Goal: Task Accomplishment & Management: Use online tool/utility

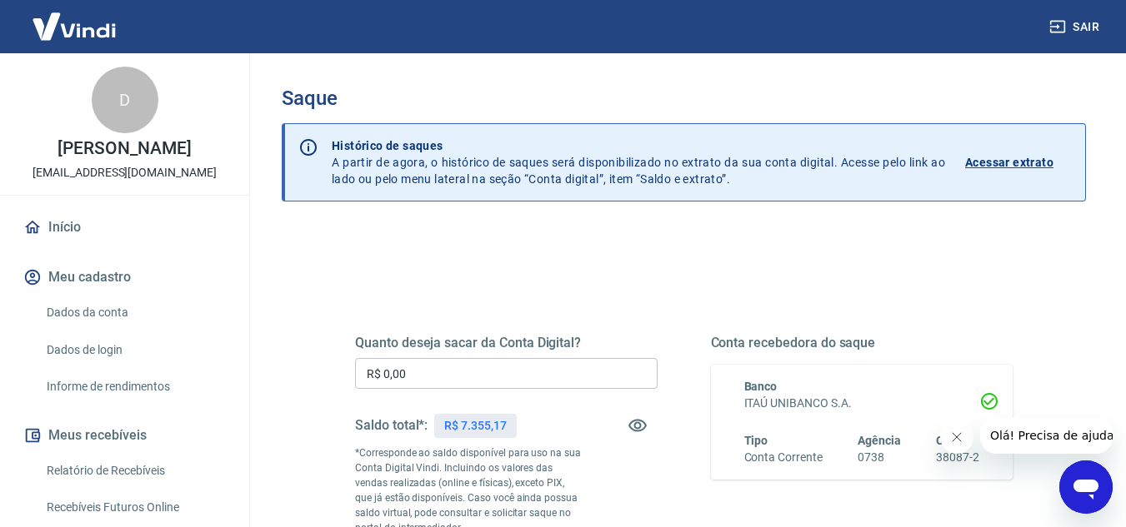
click at [951, 433] on icon "Fechar mensagem da empresa" at bounding box center [955, 437] width 13 height 13
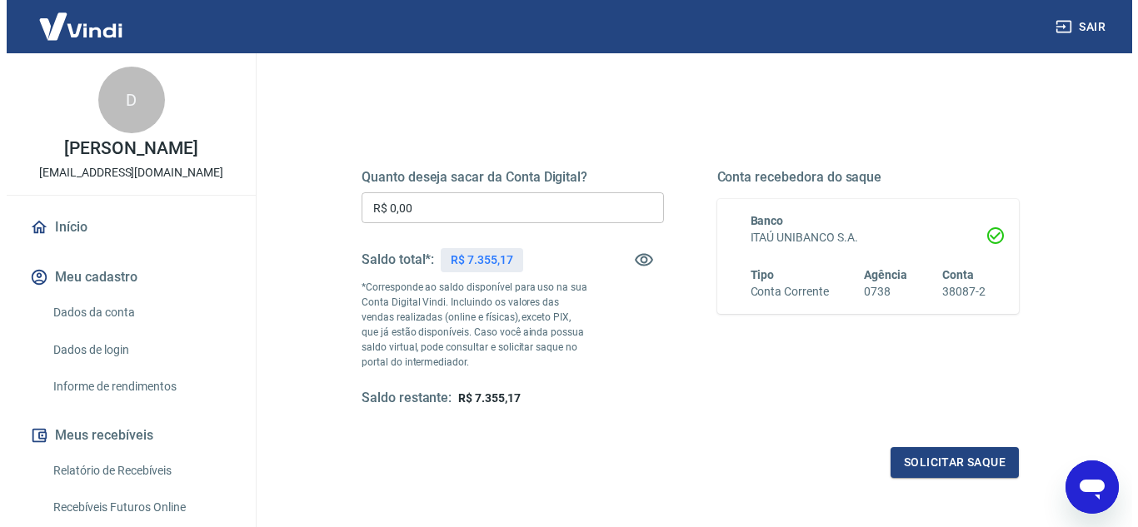
scroll to position [167, 0]
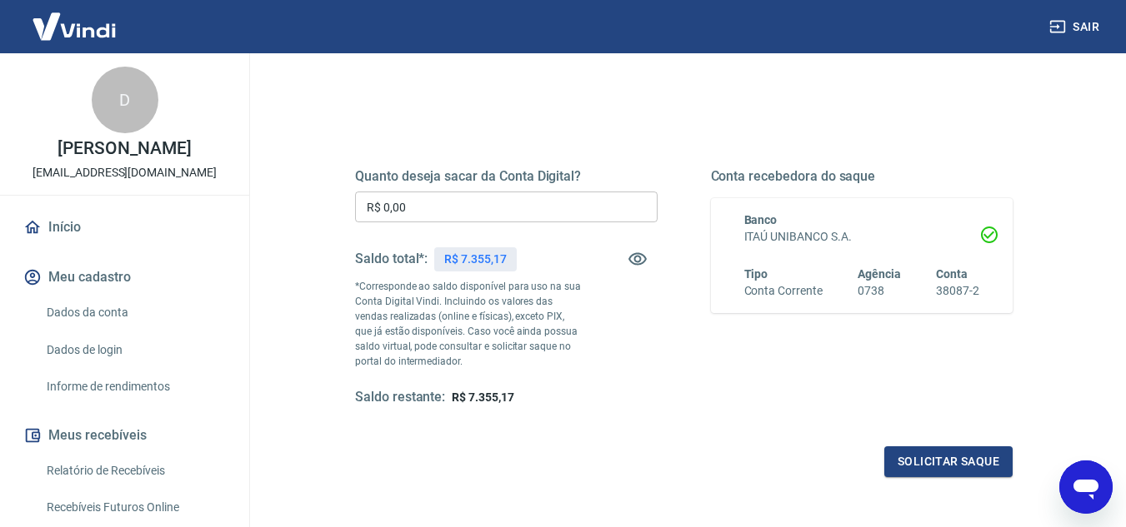
click at [442, 210] on input "R$ 0,00" at bounding box center [506, 207] width 302 height 31
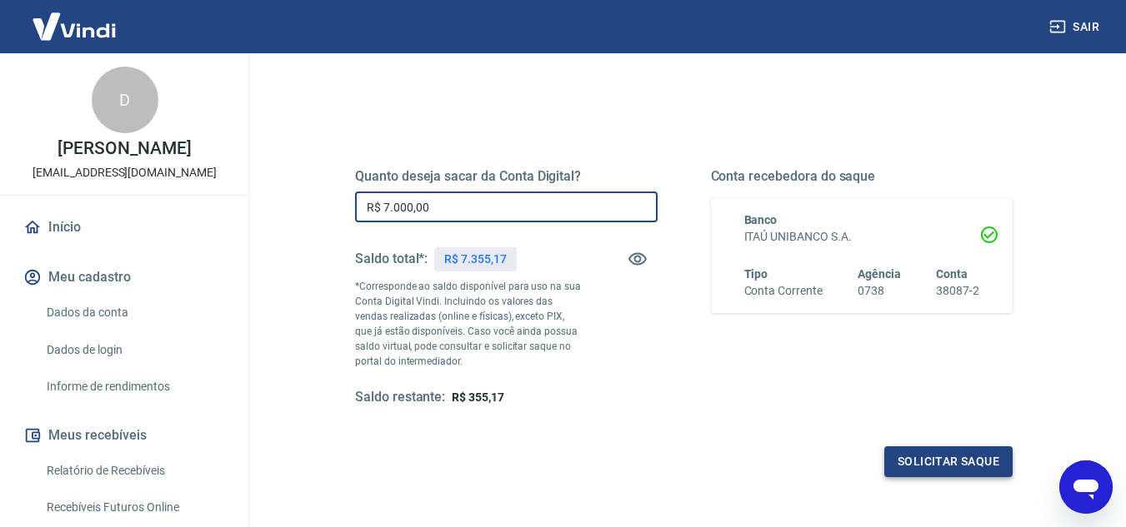
type input "R$ 7.000,00"
click at [927, 467] on button "Solicitar saque" at bounding box center [948, 462] width 128 height 31
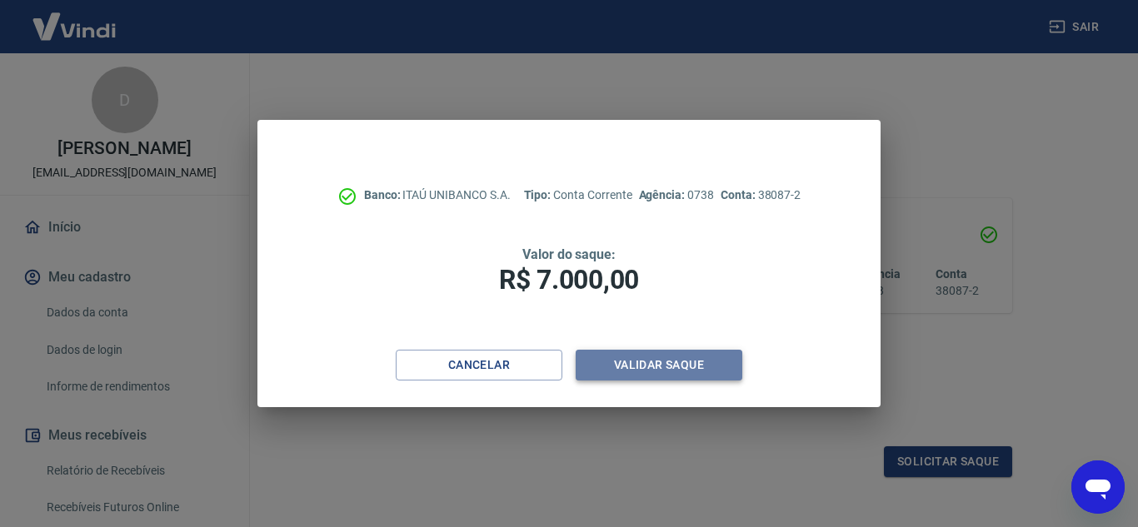
click at [641, 367] on button "Validar saque" at bounding box center [659, 365] width 167 height 31
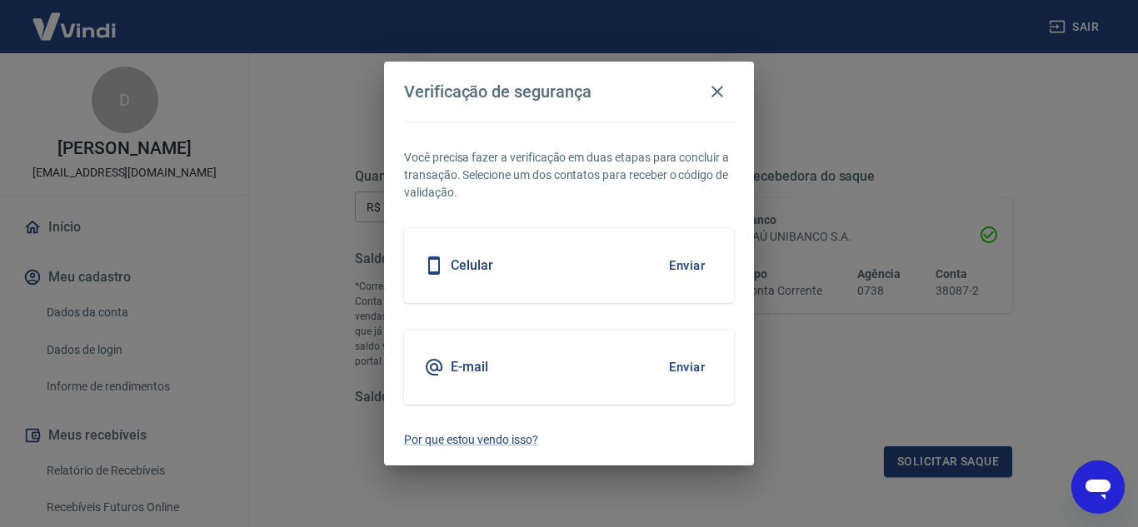
click at [673, 366] on button "Enviar" at bounding box center [687, 367] width 54 height 35
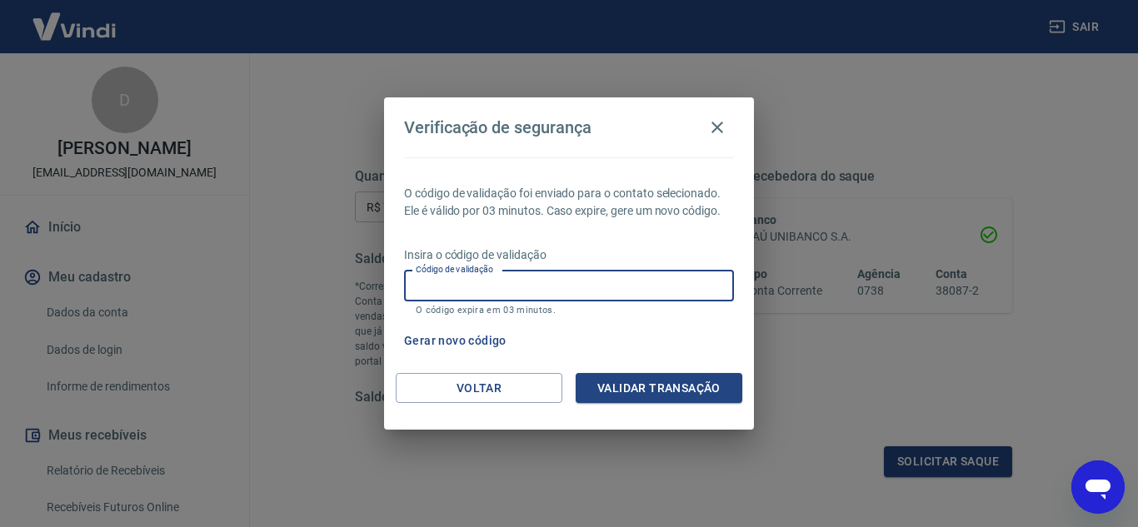
click at [586, 295] on input "Código de validação" at bounding box center [569, 286] width 330 height 31
type input "736772"
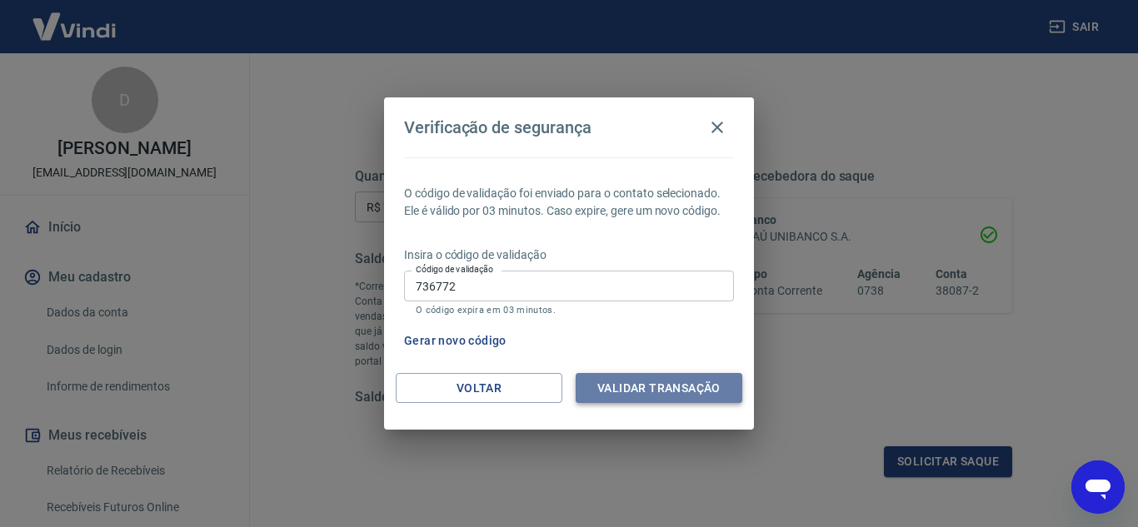
click at [645, 389] on button "Validar transação" at bounding box center [659, 388] width 167 height 31
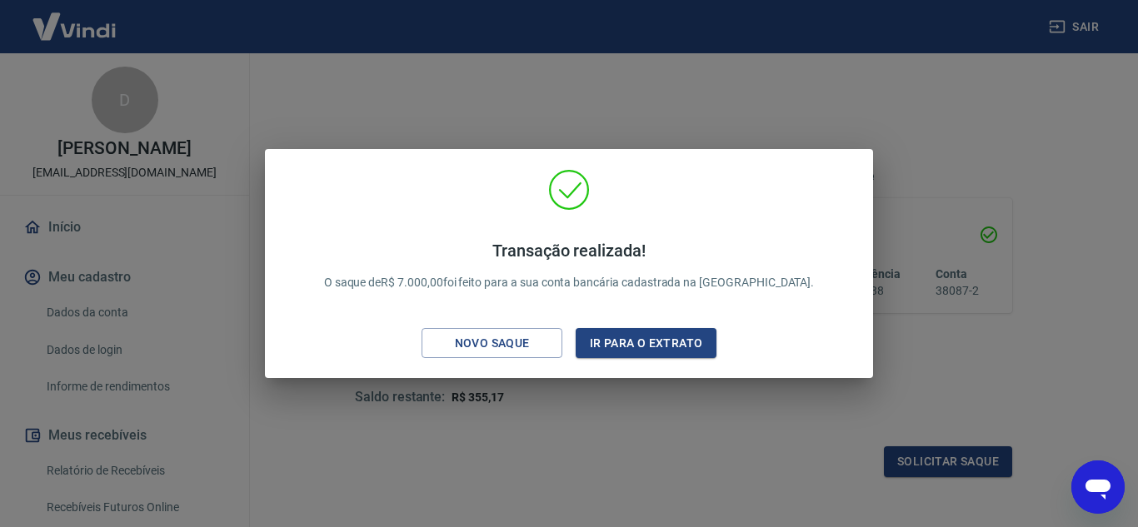
click at [593, 111] on div "Transação realizada! O saque de R$ 7.000,00 foi feito para a sua conta bancária…" at bounding box center [569, 263] width 1138 height 527
